Goal: Task Accomplishment & Management: Manage account settings

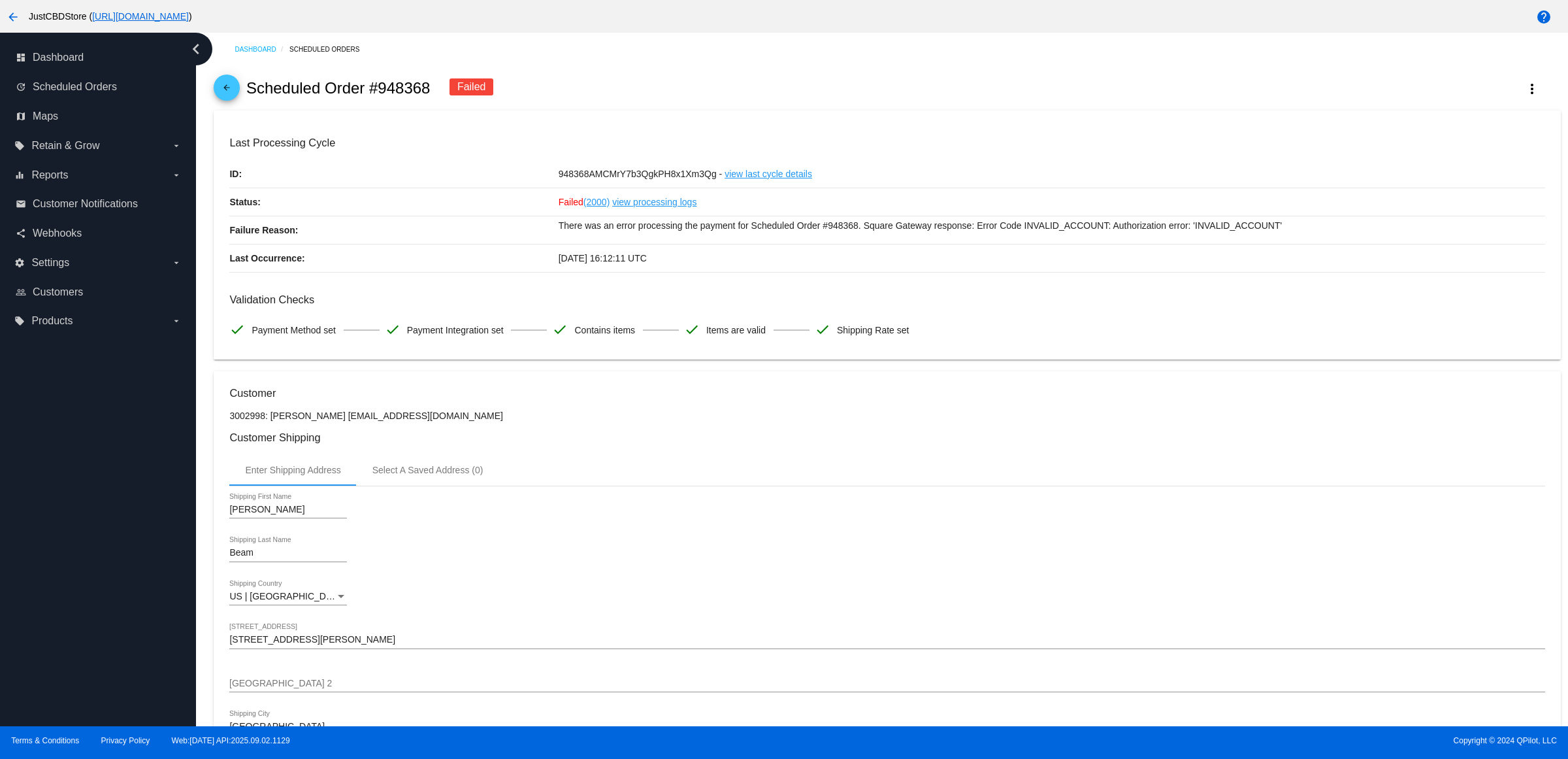
click at [240, 106] on div "arrow_back Scheduled Order #948368 Failed more_vert" at bounding box center [887, 88] width 1346 height 44
click at [230, 92] on mat-icon "arrow_back" at bounding box center [227, 91] width 16 height 16
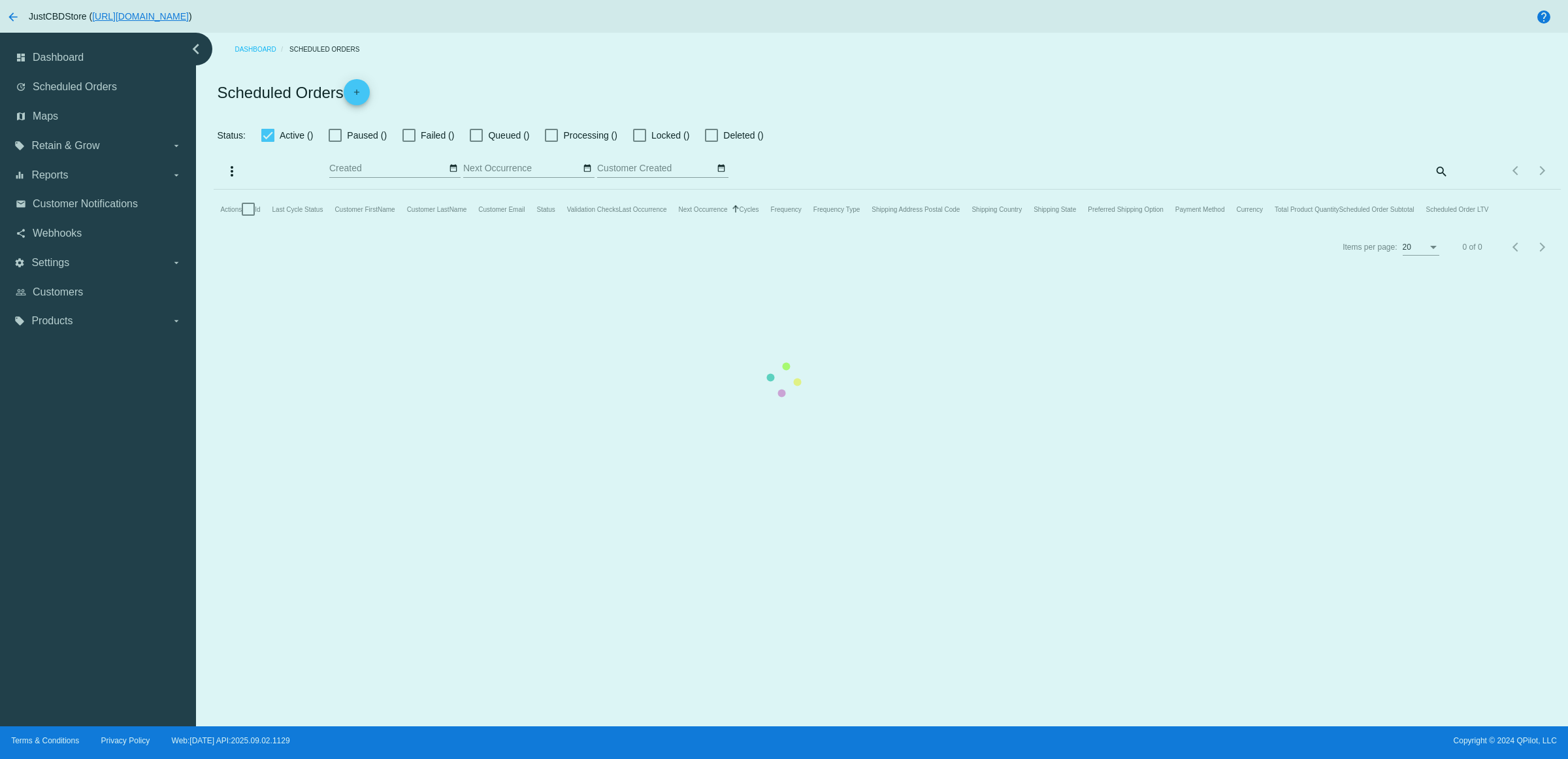
checkbox input "true"
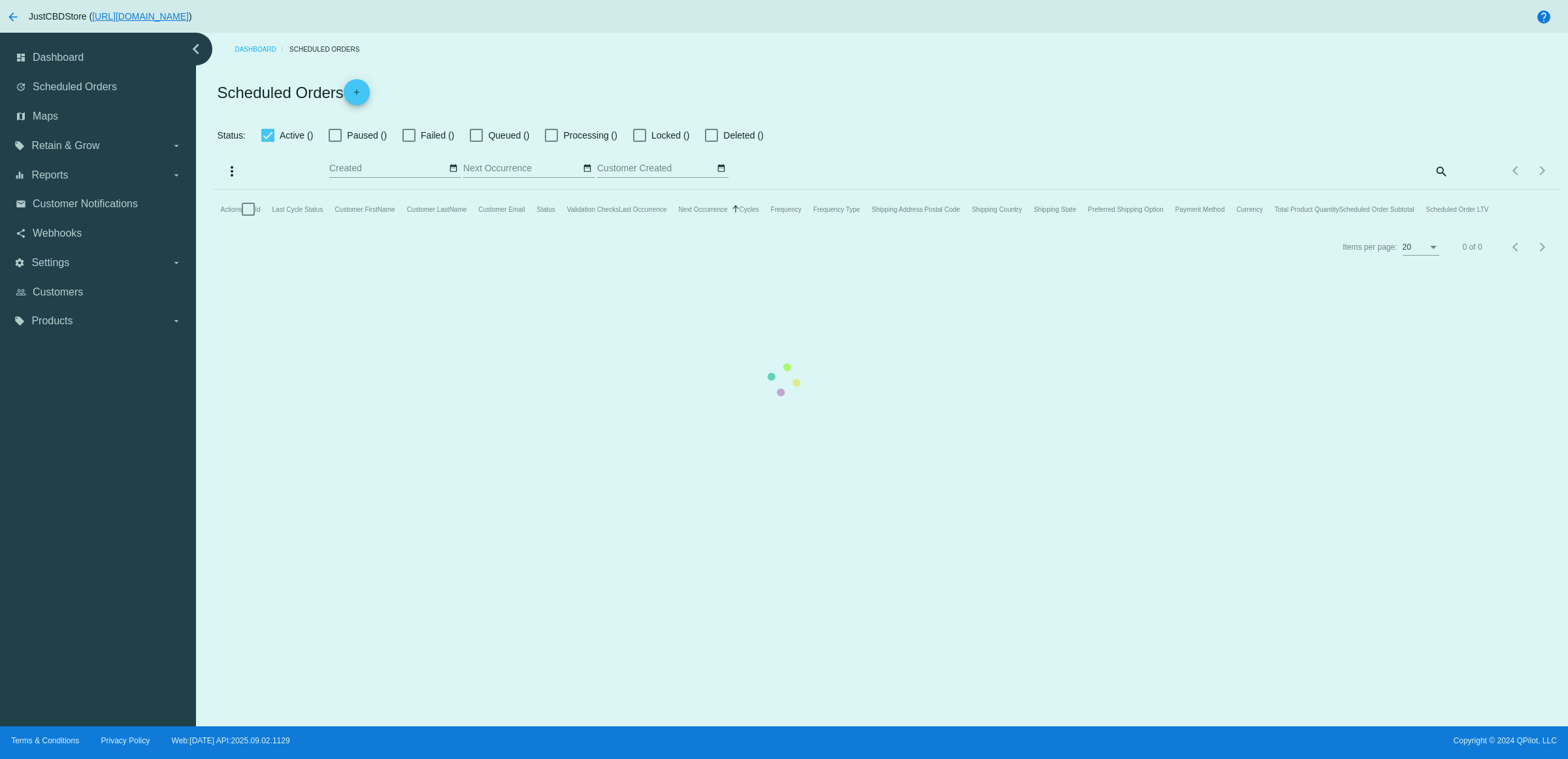
checkbox input "true"
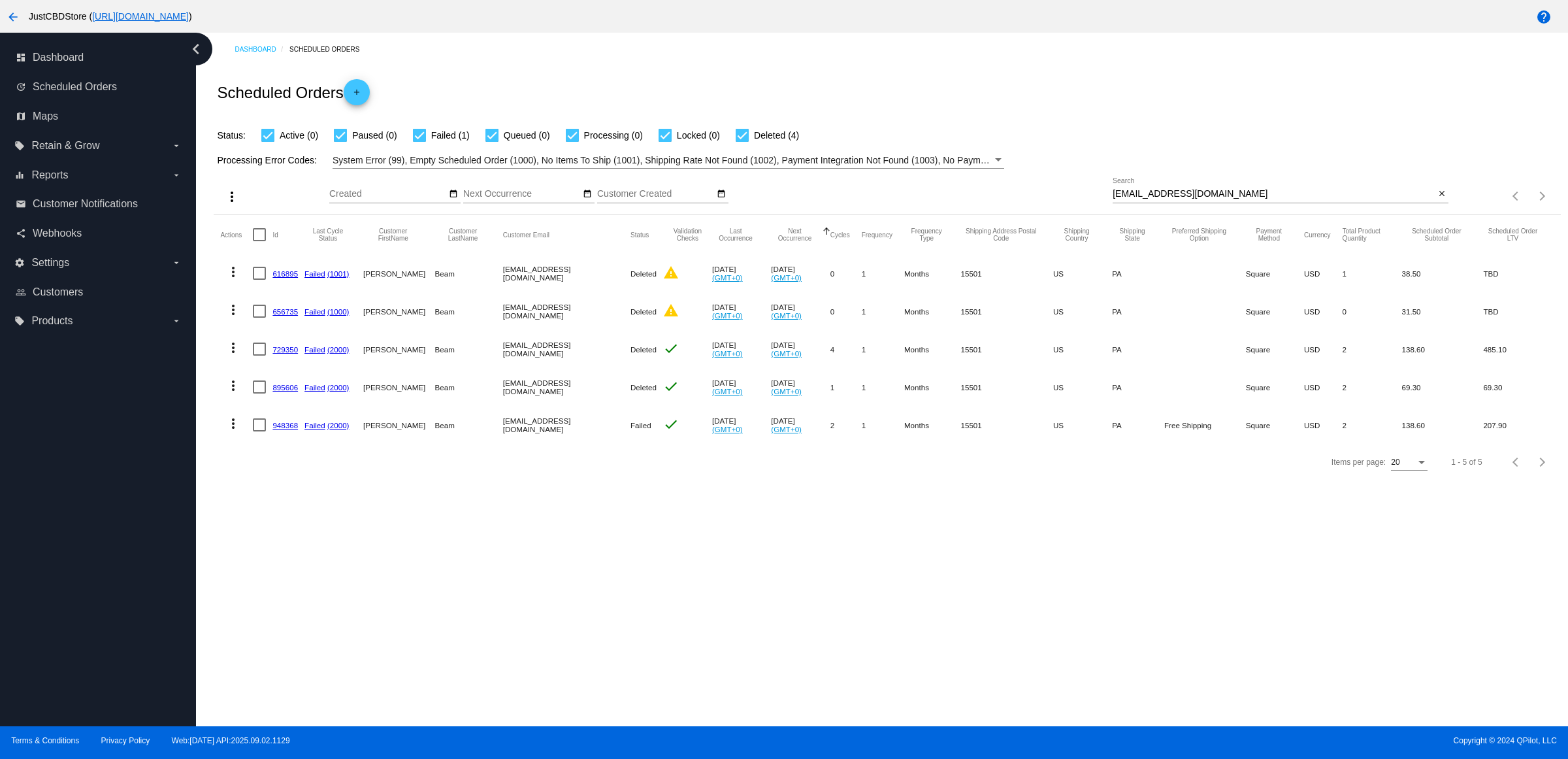
click at [1439, 199] on mat-icon "close" at bounding box center [1442, 194] width 9 height 10
click at [1439, 206] on mat-icon "search" at bounding box center [1440, 197] width 16 height 21
click at [1439, 199] on input "Search" at bounding box center [1280, 194] width 336 height 10
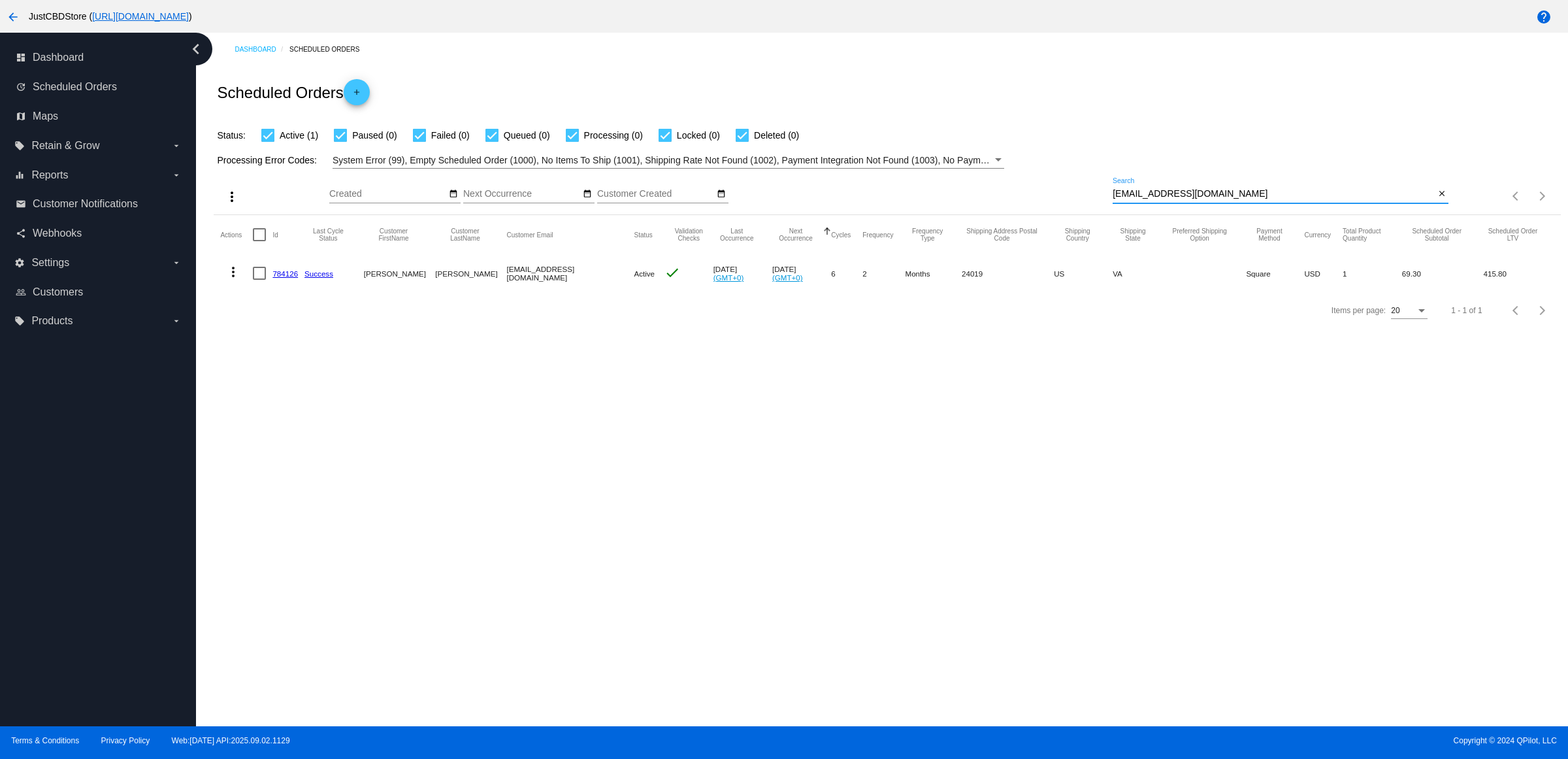
type input "[EMAIL_ADDRESS][DOMAIN_NAME]"
click at [289, 278] on link "784126" at bounding box center [285, 273] width 25 height 9
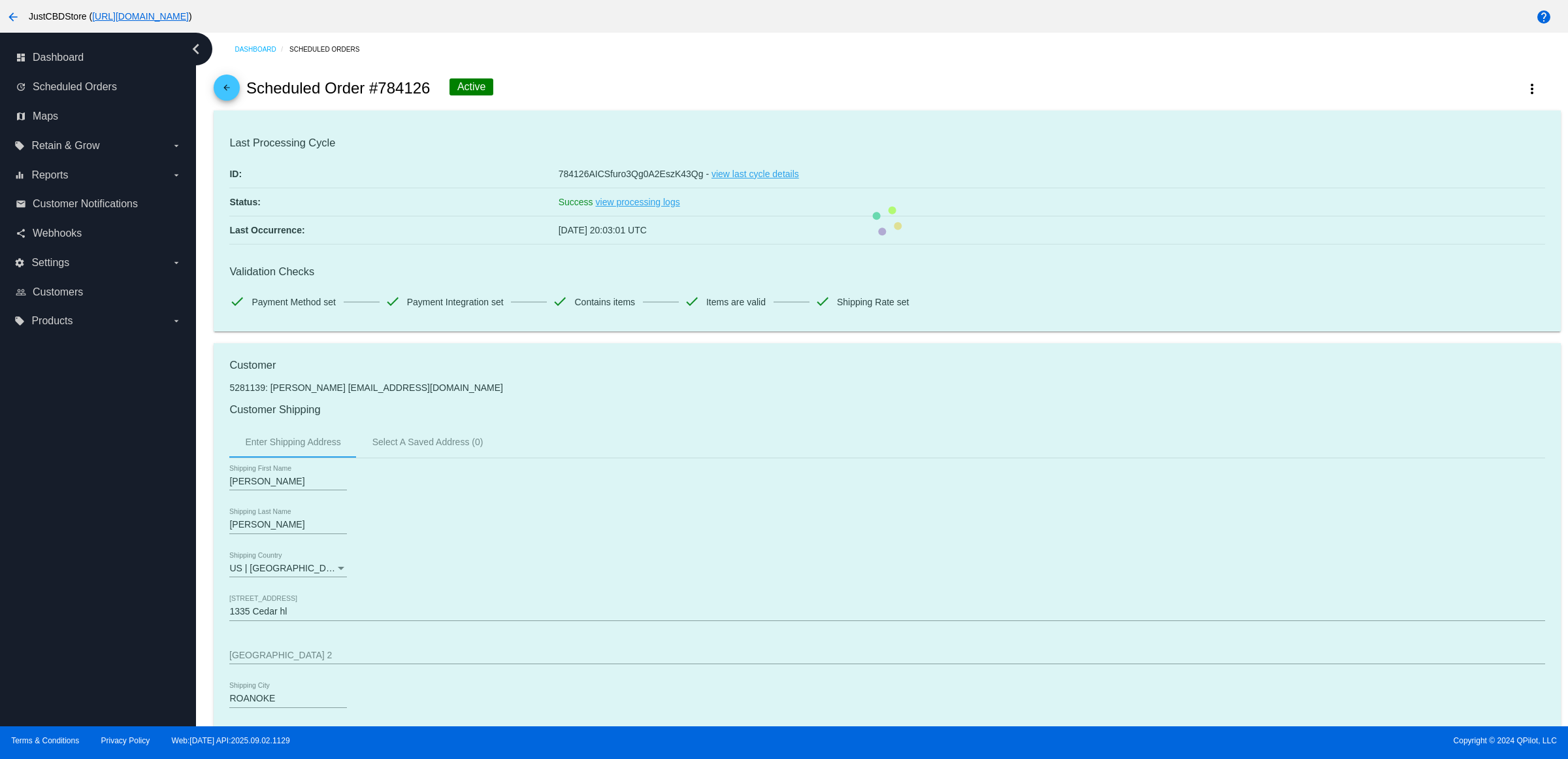
click at [234, 95] on mat-icon "arrow_back" at bounding box center [227, 91] width 16 height 16
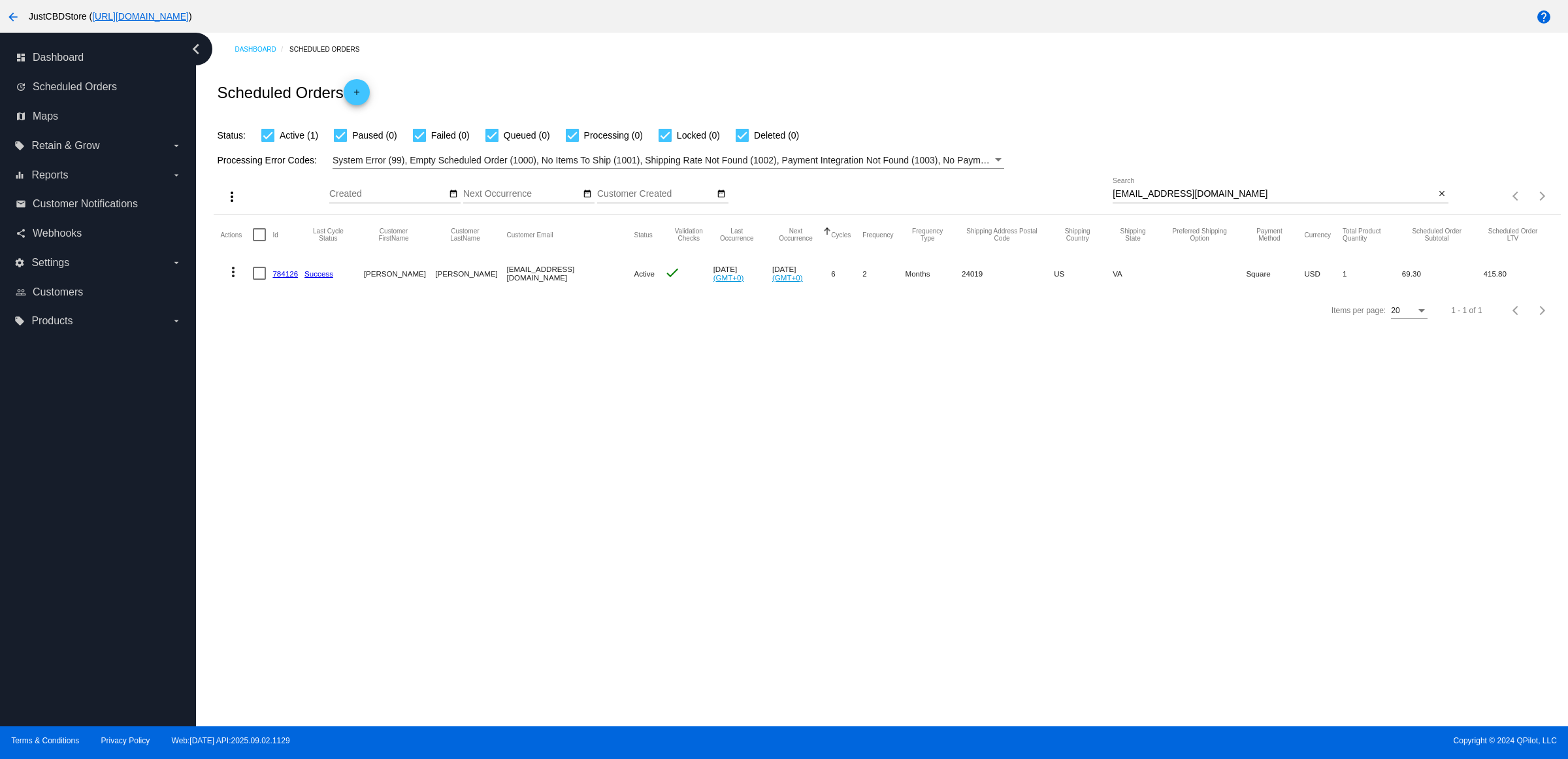
click at [237, 280] on mat-icon "more_vert" at bounding box center [233, 272] width 16 height 16
click at [295, 460] on button "delete Delete" at bounding box center [290, 454] width 130 height 32
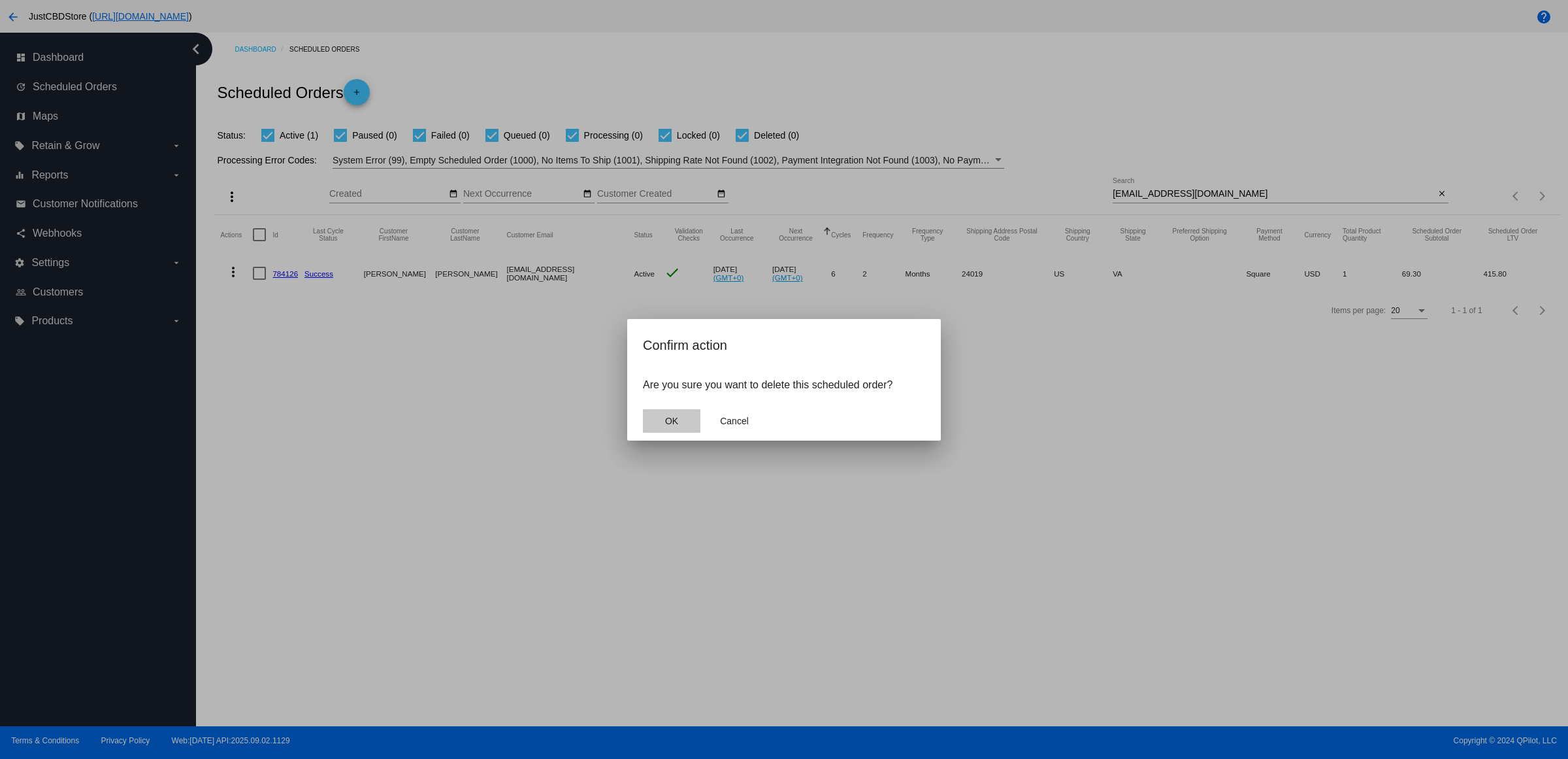
click at [661, 428] on button "OK" at bounding box center [671, 421] width 58 height 24
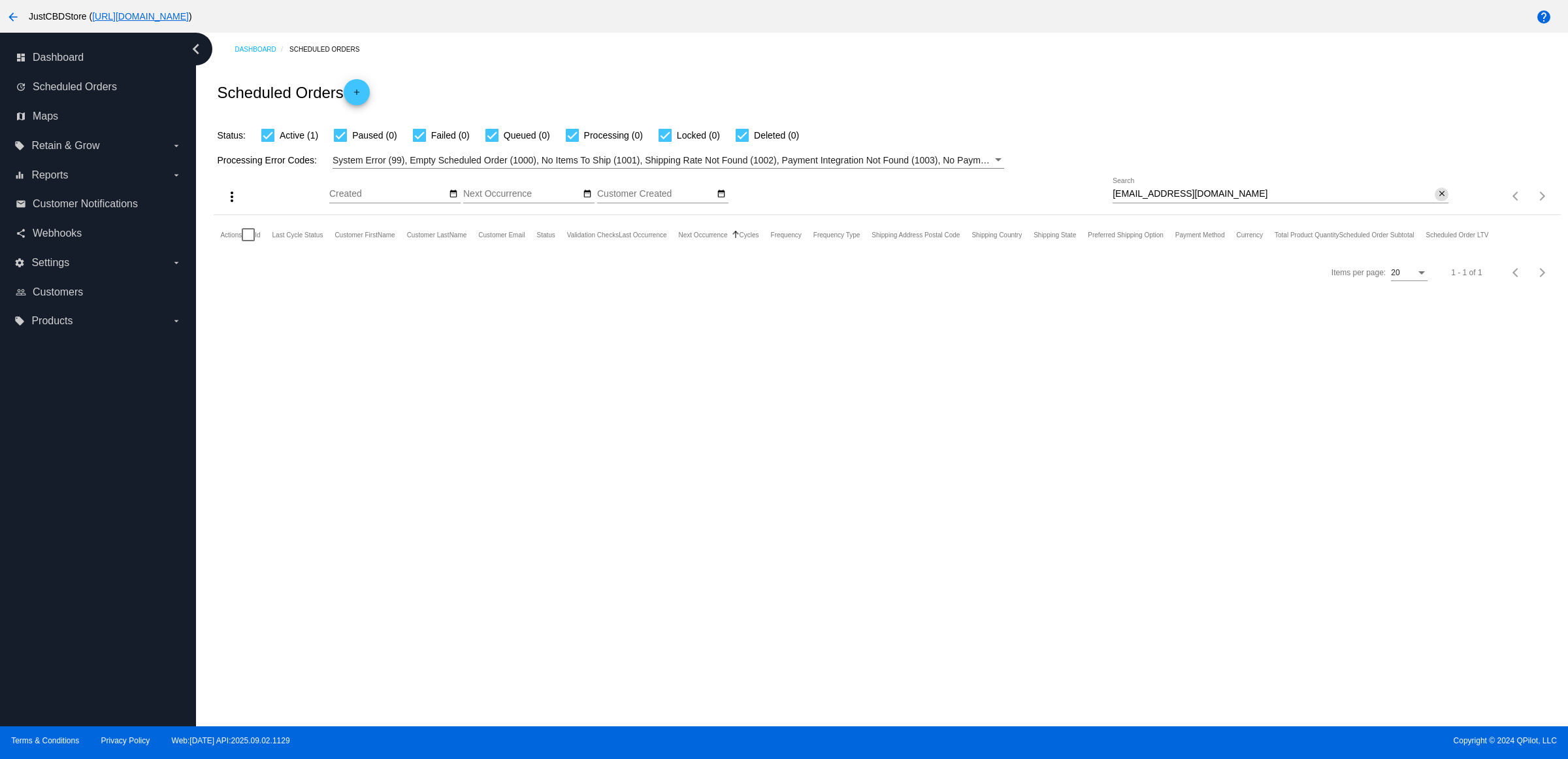
click at [1441, 199] on mat-icon "close" at bounding box center [1442, 194] width 9 height 10
click at [1441, 206] on mat-icon "search" at bounding box center [1440, 197] width 16 height 21
type input "[EMAIL_ADDRESS][DOMAIN_NAME]"
click at [241, 280] on mat-icon "more_vert" at bounding box center [233, 272] width 16 height 16
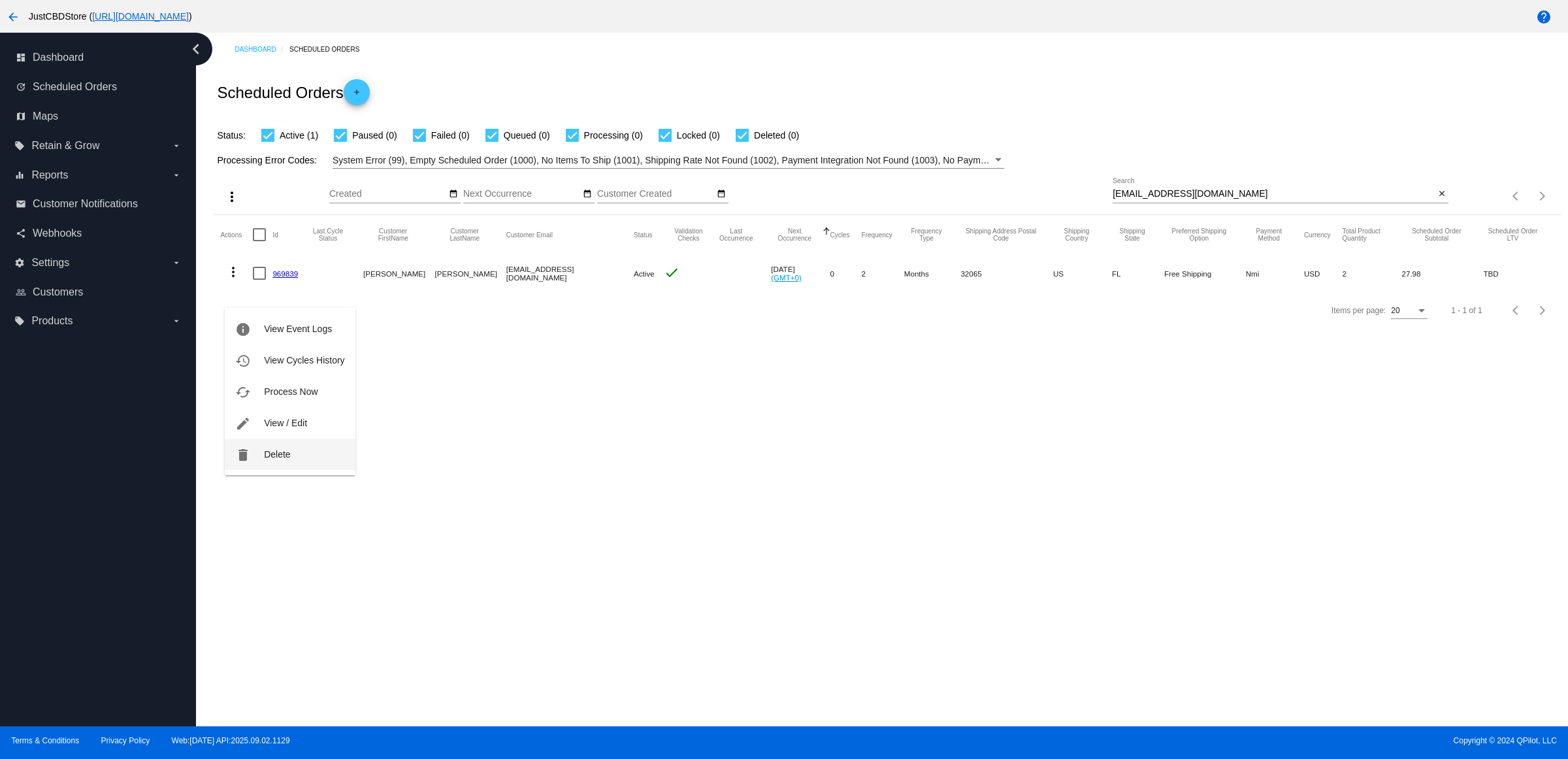
click at [335, 464] on button "delete Delete" at bounding box center [290, 454] width 130 height 32
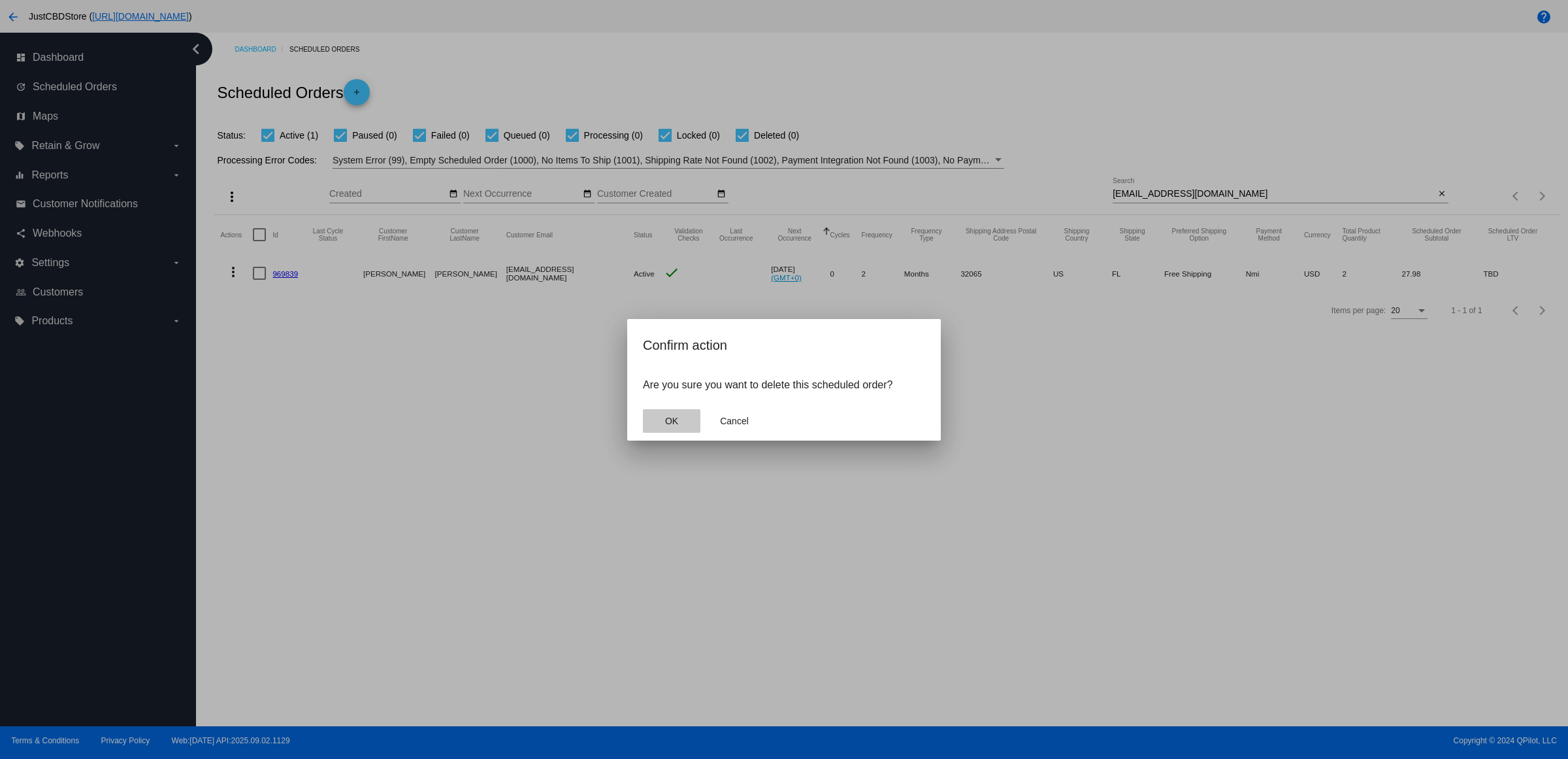
click at [667, 426] on span "OK" at bounding box center [671, 420] width 13 height 10
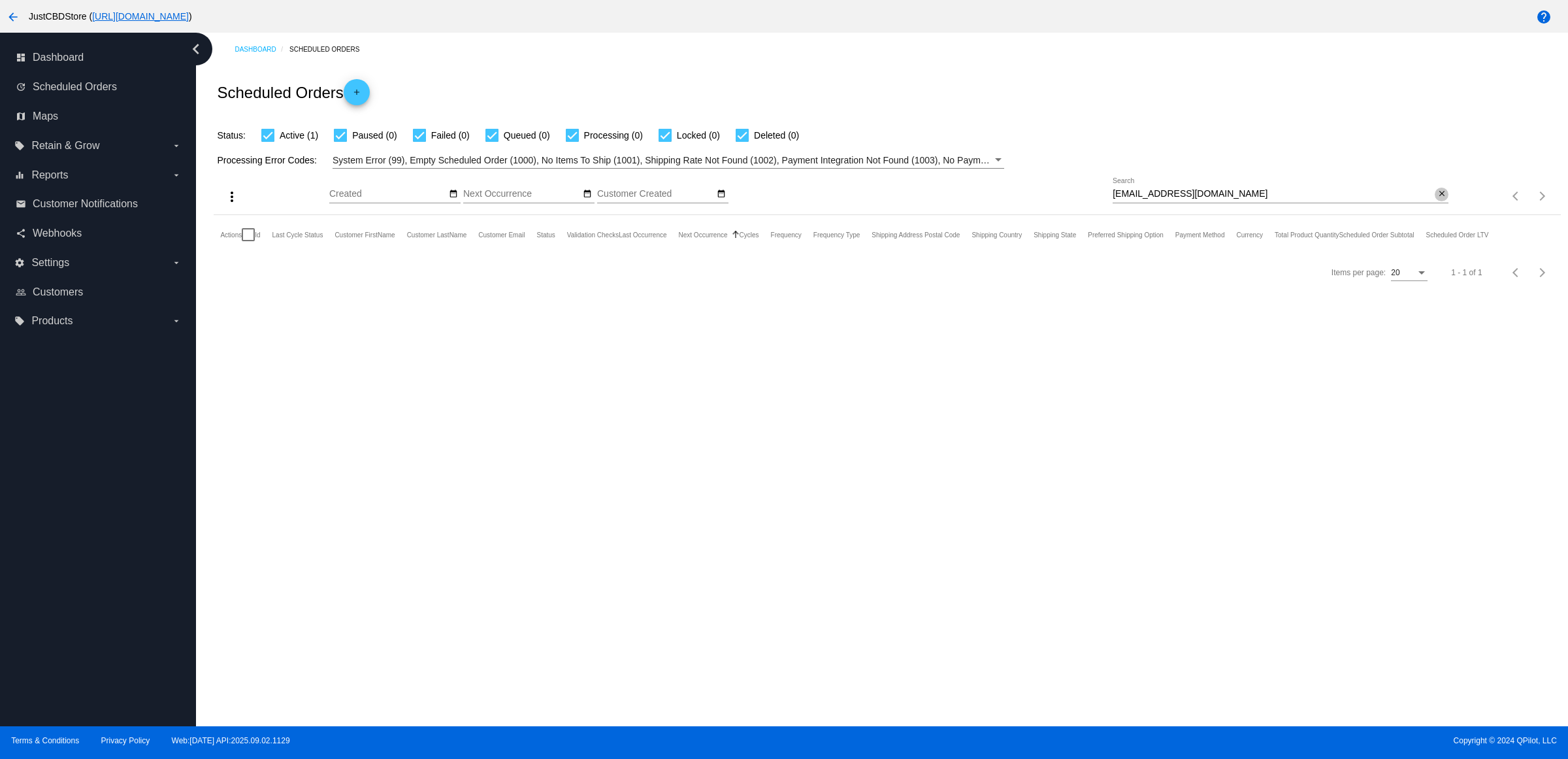
click at [1439, 199] on mat-icon "close" at bounding box center [1442, 194] width 9 height 10
click at [1439, 199] on input "Search" at bounding box center [1280, 194] width 336 height 10
paste input "[EMAIL_ADDRESS][DOMAIN_NAME]"
type input "[EMAIL_ADDRESS][DOMAIN_NAME]"
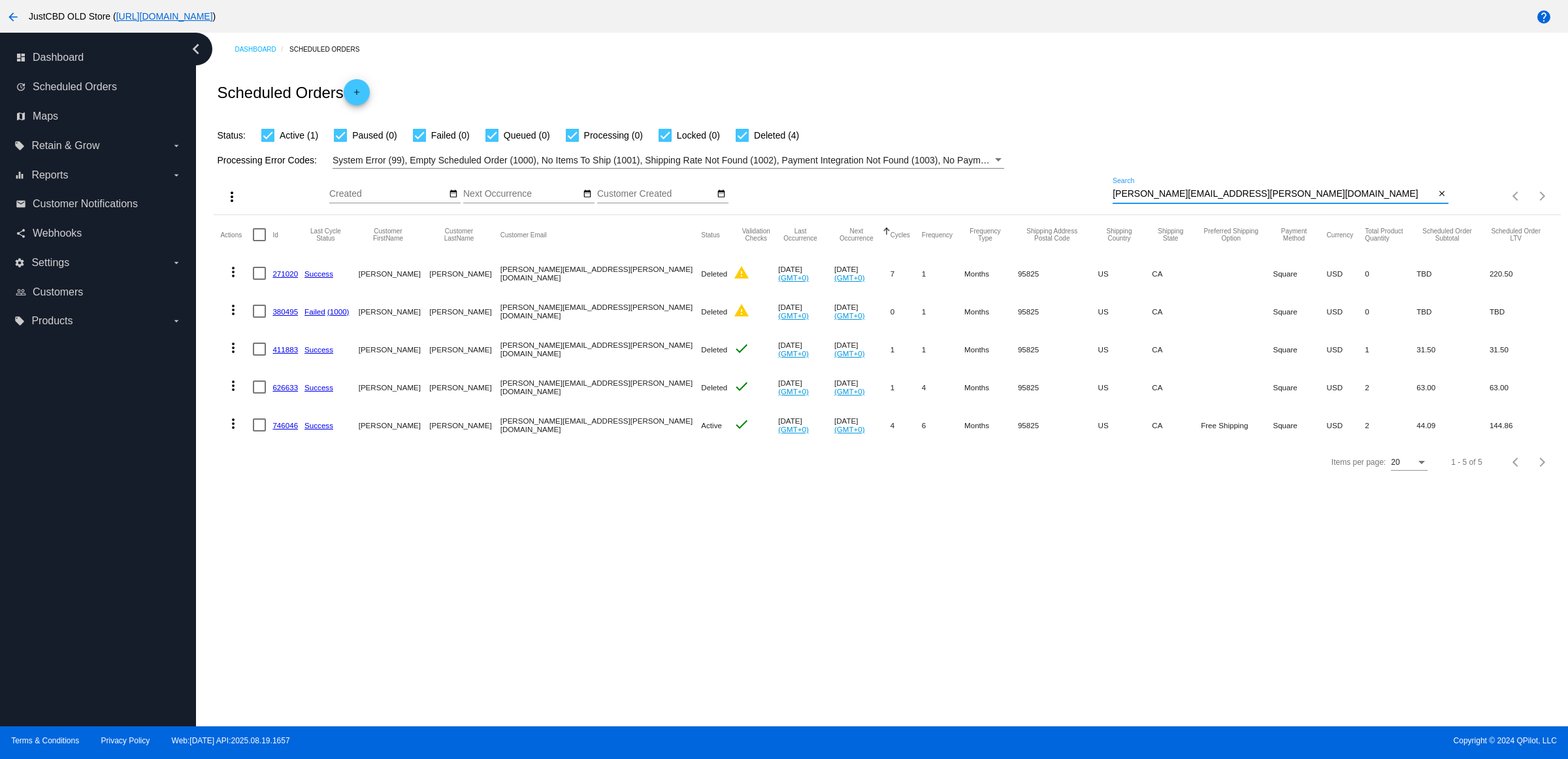
click at [1417, 199] on input "[PERSON_NAME][EMAIL_ADDRESS][PERSON_NAME][DOMAIN_NAME]" at bounding box center [1274, 194] width 322 height 10
click at [1437, 199] on mat-icon "close" at bounding box center [1442, 194] width 9 height 10
click at [1431, 199] on input "Search" at bounding box center [1280, 194] width 336 height 10
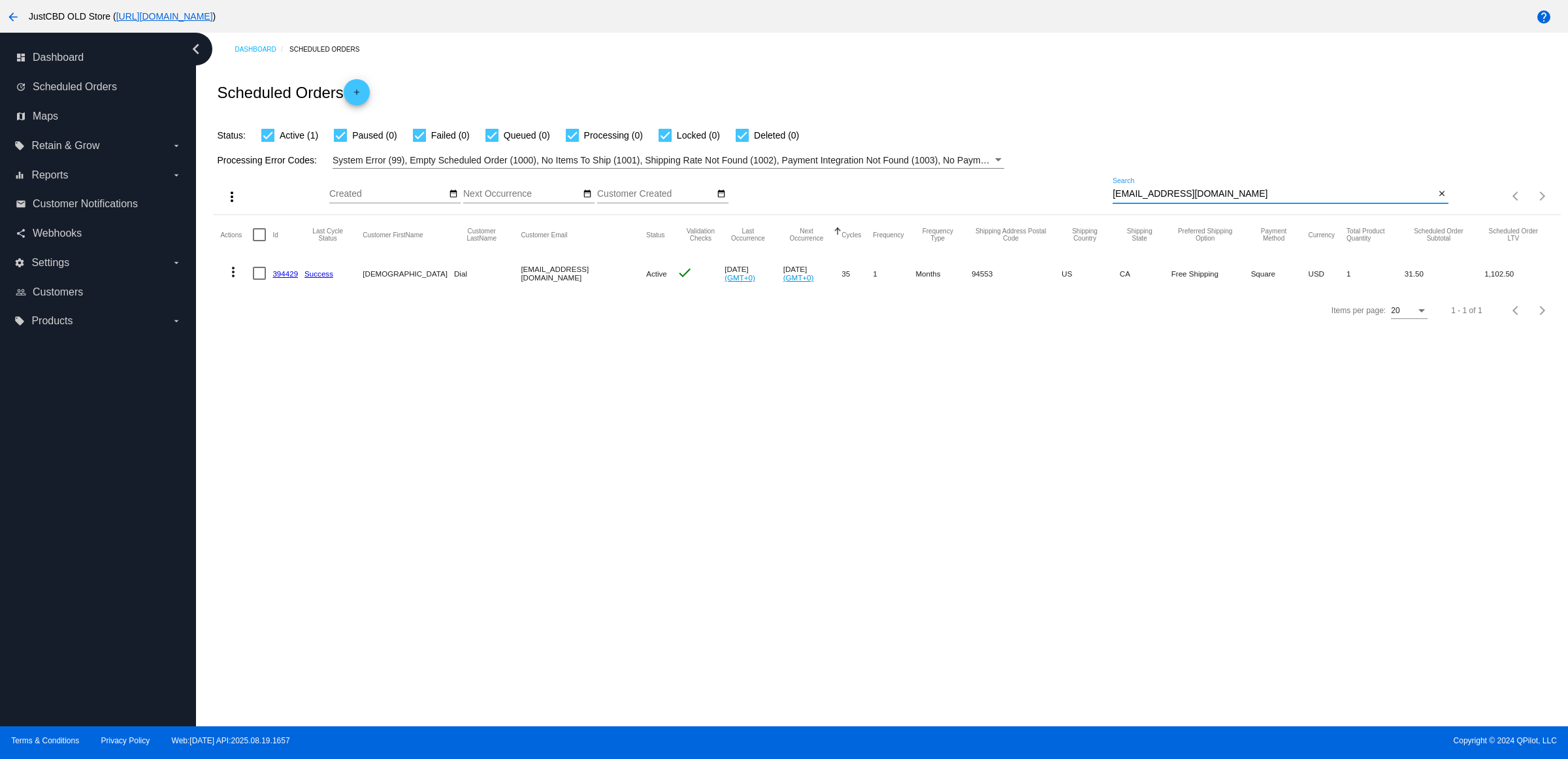
type input "[EMAIL_ADDRESS][DOMAIN_NAME]"
click at [241, 280] on mat-icon "more_vert" at bounding box center [233, 272] width 16 height 16
click at [338, 389] on button "delete Delete" at bounding box center [290, 381] width 130 height 16
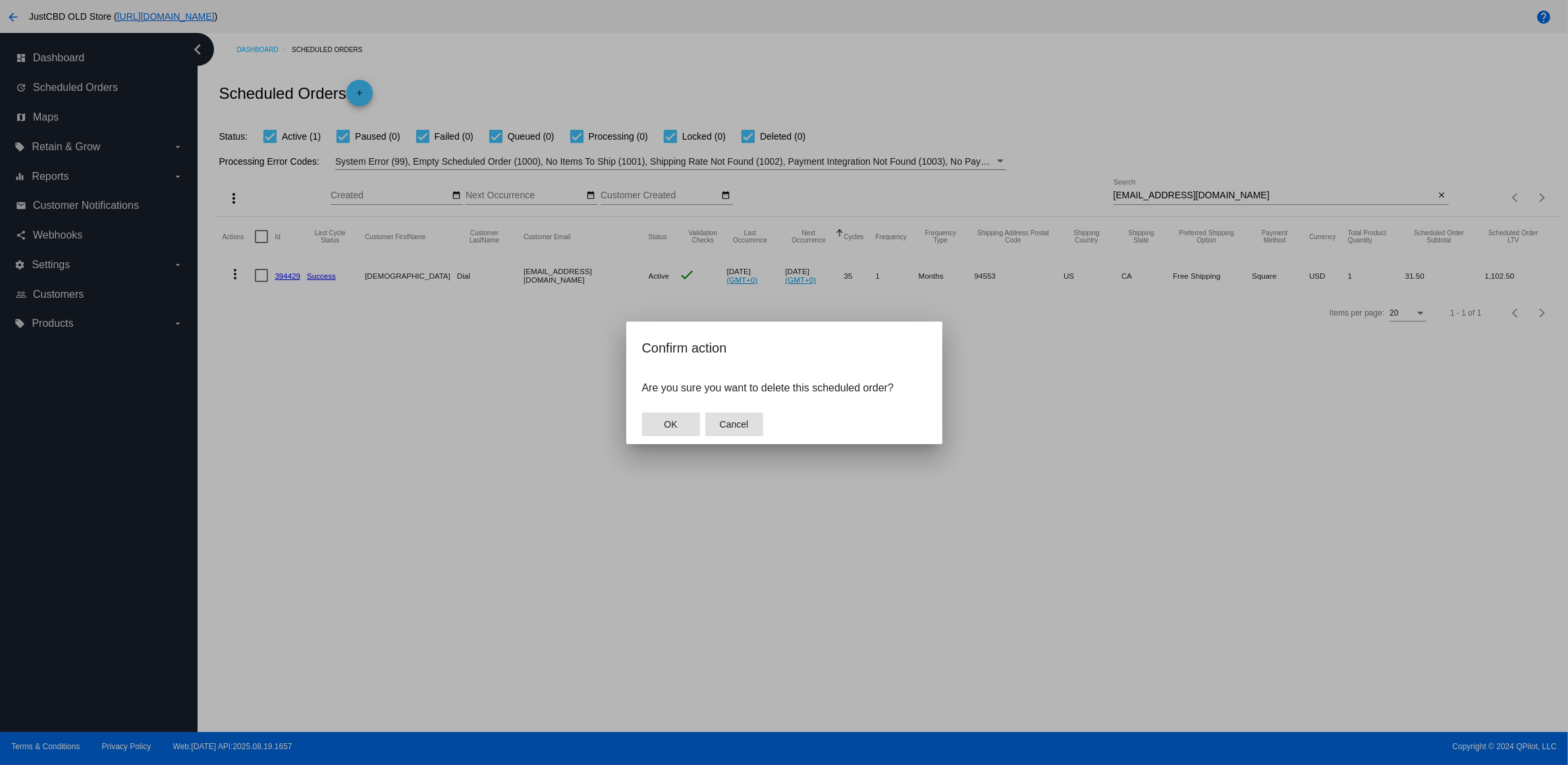
click at [705, 430] on button "Cancel" at bounding box center [734, 424] width 58 height 24
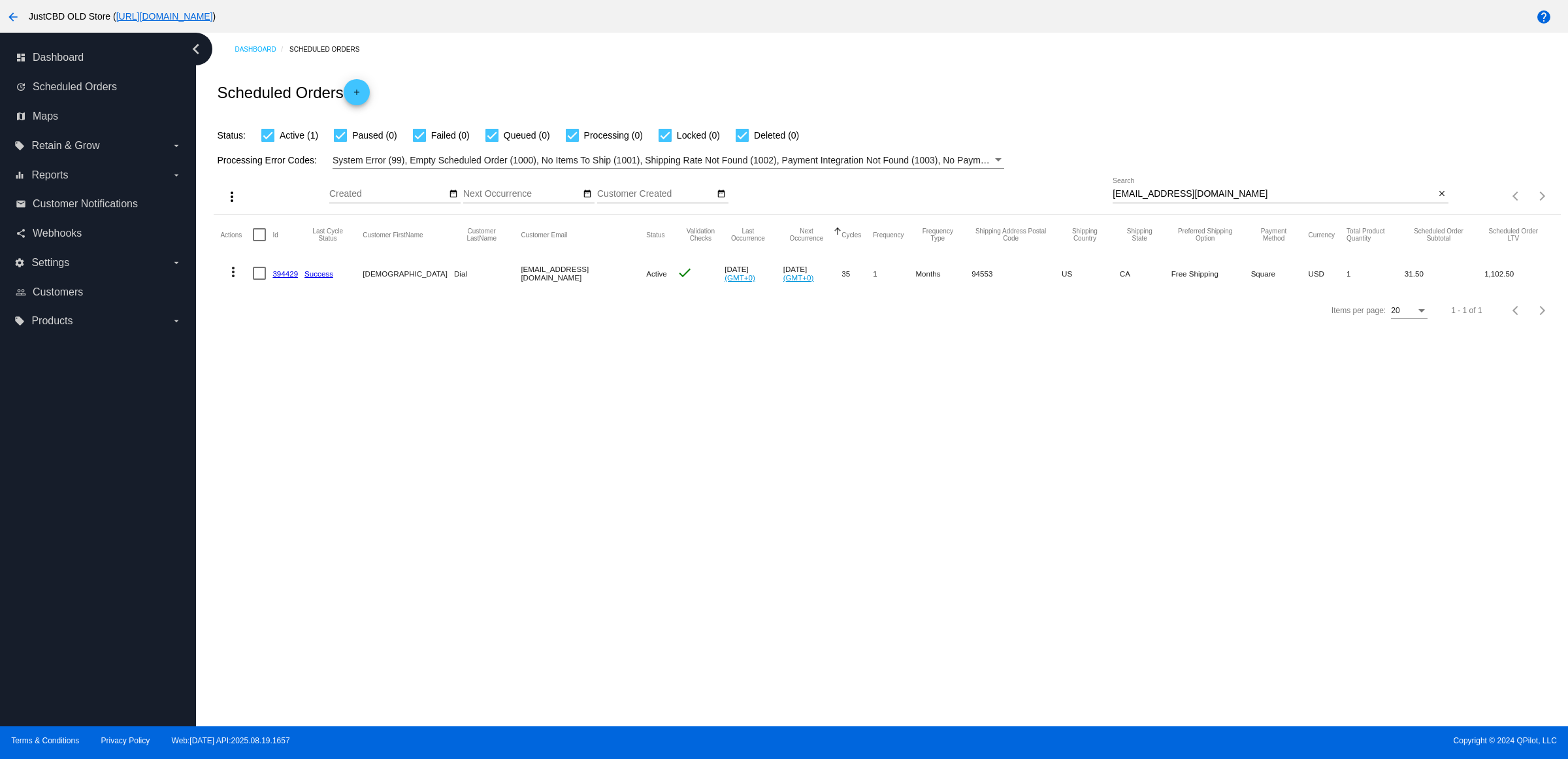
click at [236, 280] on mat-icon "more_vert" at bounding box center [233, 272] width 16 height 16
click at [272, 445] on button "delete Delete" at bounding box center [290, 454] width 130 height 32
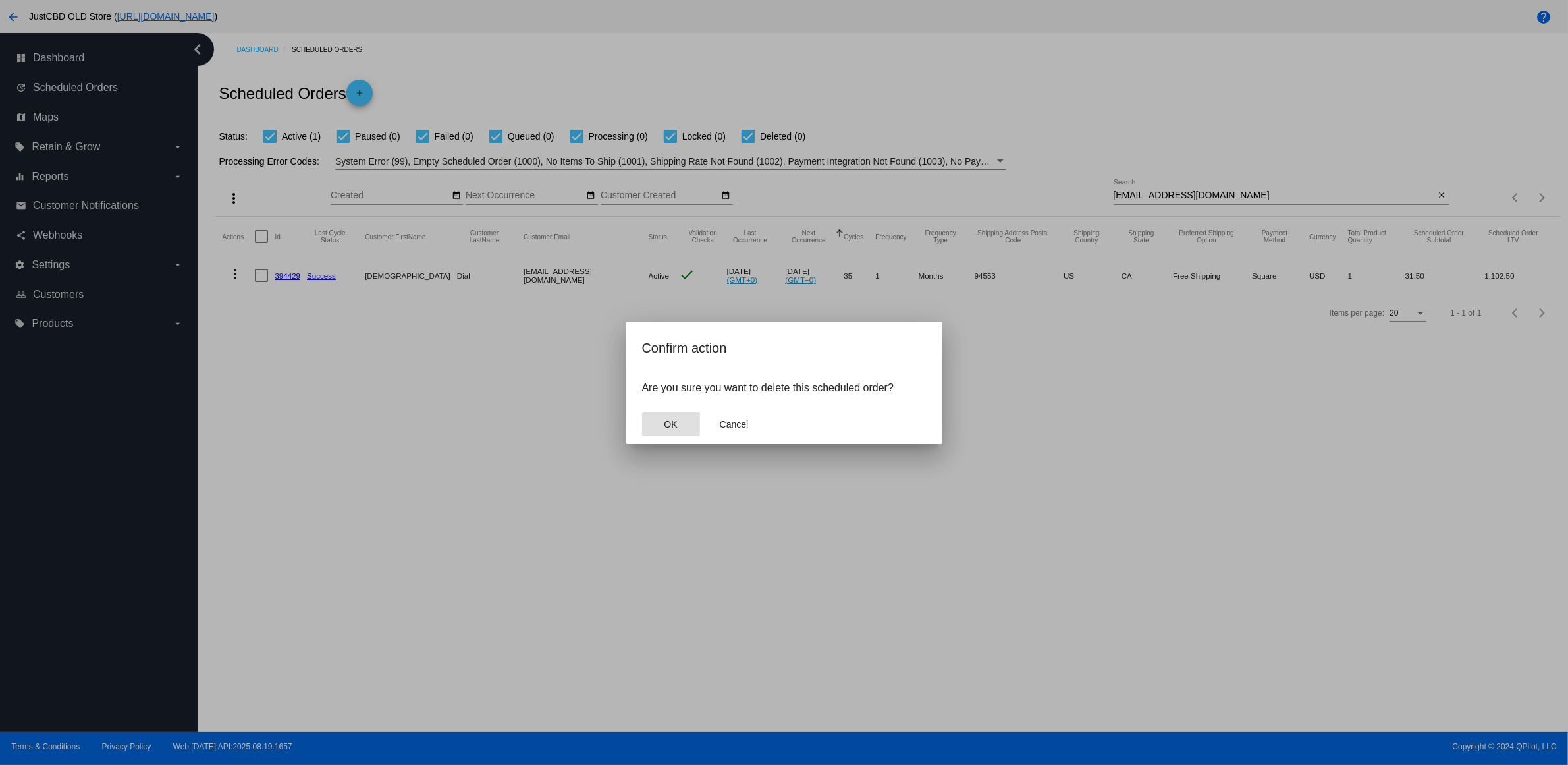
click at [656, 426] on button "OK" at bounding box center [671, 424] width 58 height 24
